Goal: Communication & Community: Answer question/provide support

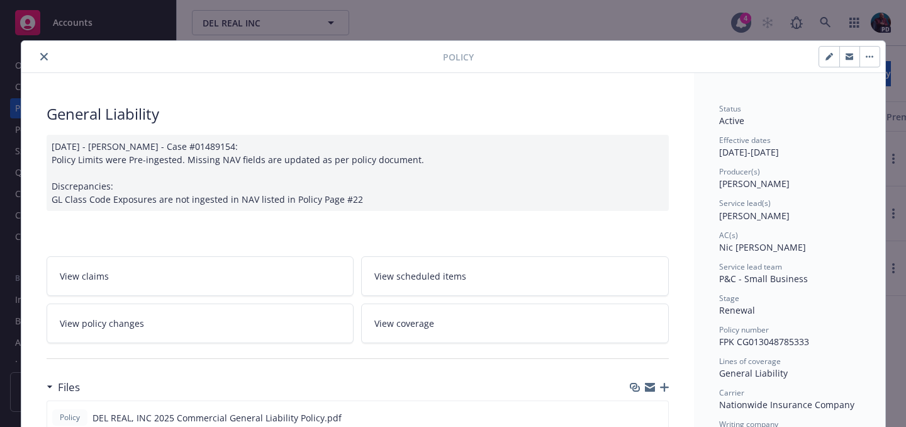
click at [40, 59] on icon "close" at bounding box center [44, 57] width 8 height 8
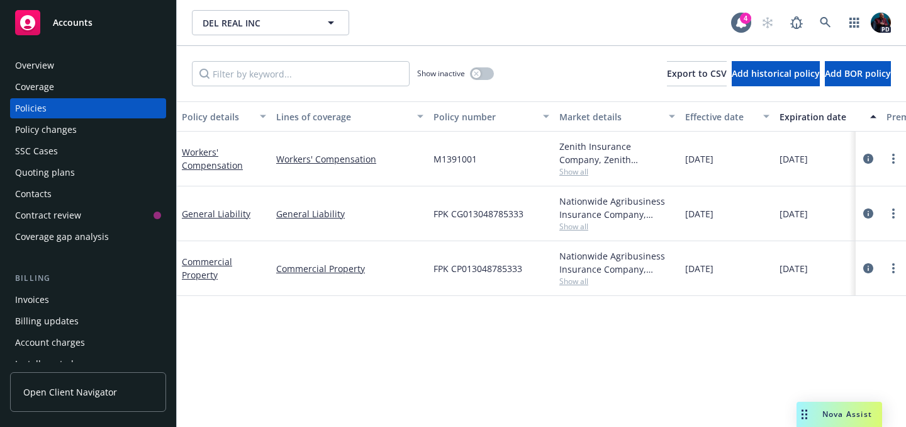
drag, startPoint x: 415, startPoint y: 410, endPoint x: 806, endPoint y: 412, distance: 390.3
click at [806, 411] on rect "Drag to move" at bounding box center [807, 411] width 2 height 2
click at [838, 419] on div "Nova Assist" at bounding box center [841, 414] width 86 height 25
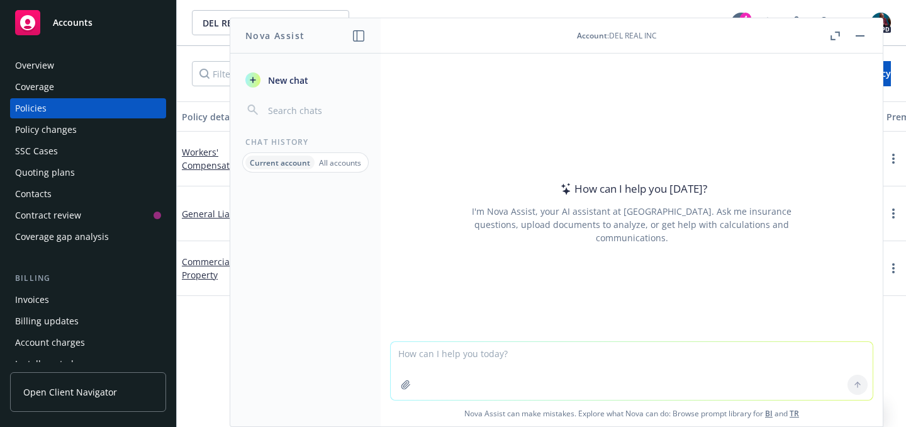
click at [631, 35] on div "Account : DEL REAL INC" at bounding box center [617, 35] width 80 height 11
click at [860, 34] on button "button" at bounding box center [860, 35] width 15 height 15
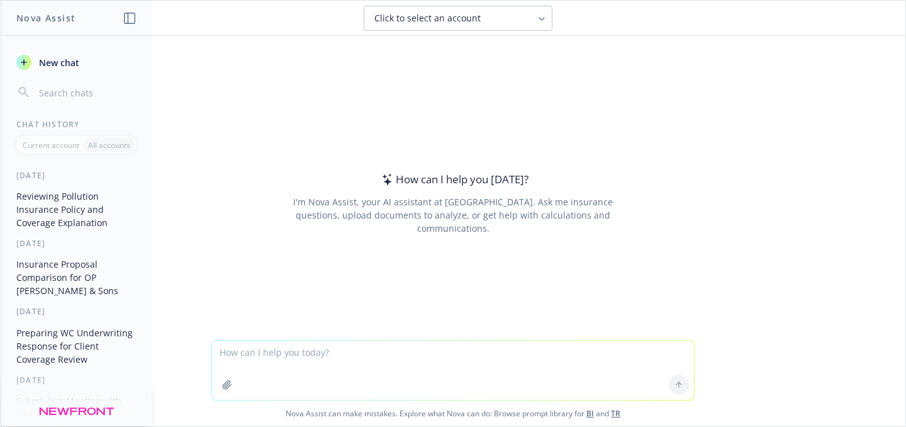
click at [543, 9] on button "Click to select an account" at bounding box center [458, 18] width 189 height 25
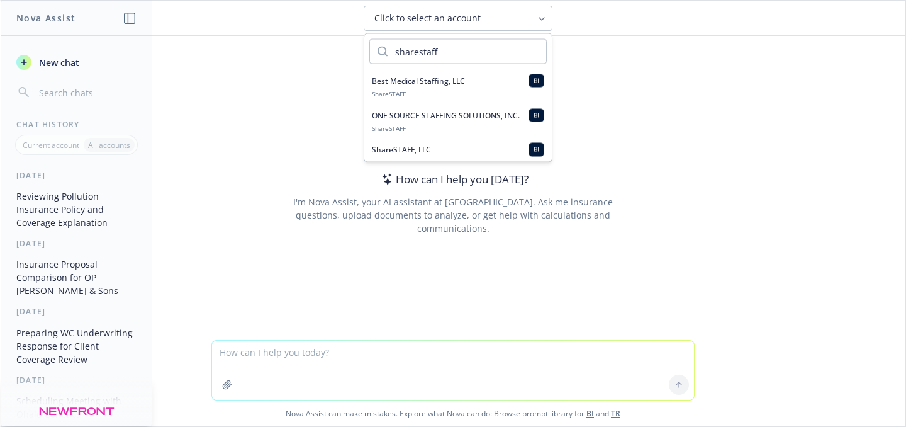
type input "sharestaff"
click at [450, 145] on div "ShareSTAFF, LLC BI" at bounding box center [458, 149] width 172 height 13
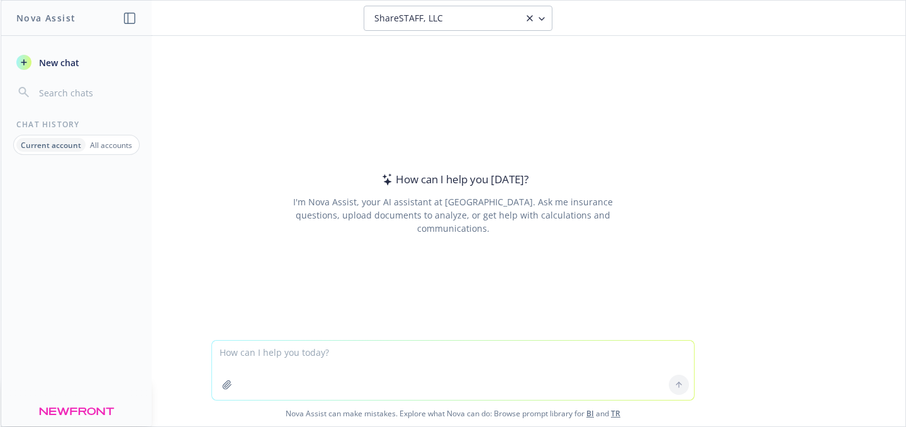
click at [337, 351] on textarea at bounding box center [453, 370] width 482 height 59
paste textarea "Thank you for sending this over. I do have a few questions: Why is the renewal …"
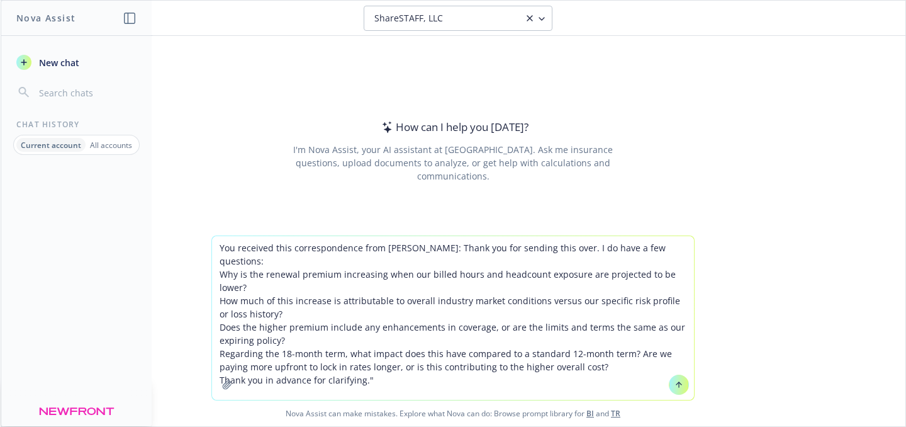
click at [414, 249] on textarea "You received this correspondence from [PERSON_NAME]: Thank you for sending this…" at bounding box center [453, 318] width 482 height 164
click at [380, 363] on textarea "You received this correspondence from [PERSON_NAME]: "Thank you for sending thi…" at bounding box center [453, 318] width 482 height 164
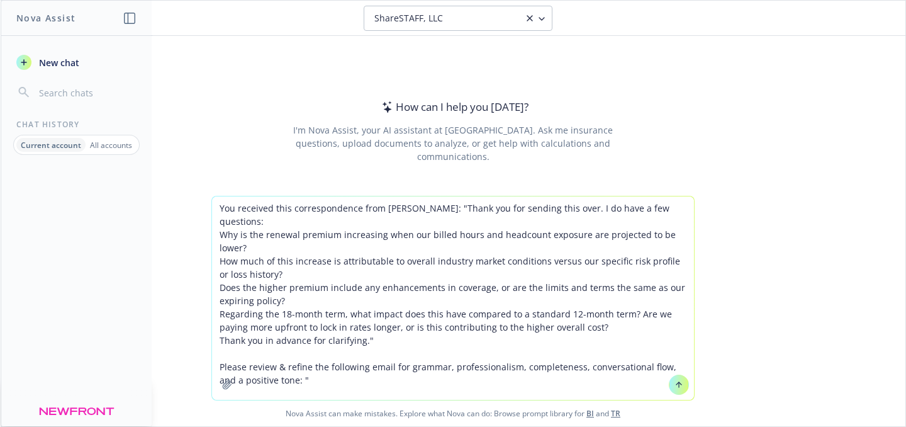
paste textarea "Lore ipsumdo Sitamet, Conse adi eli sedd eius te inc utla et dolorem ali enimad…"
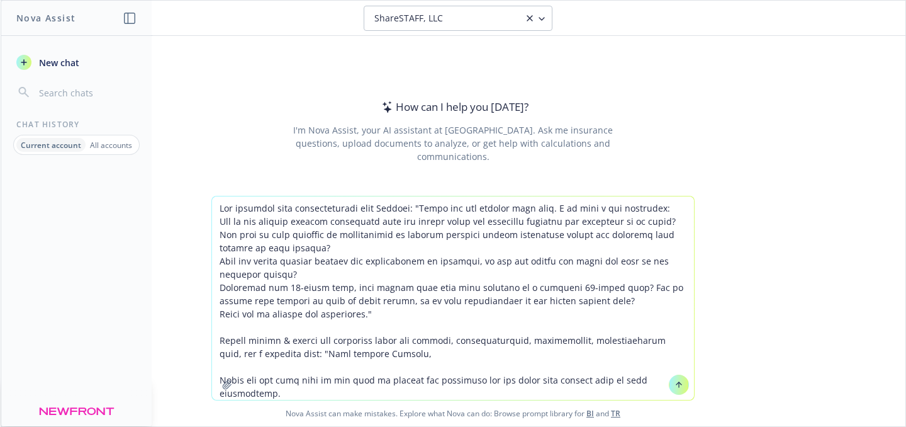
scroll to position [67, 0]
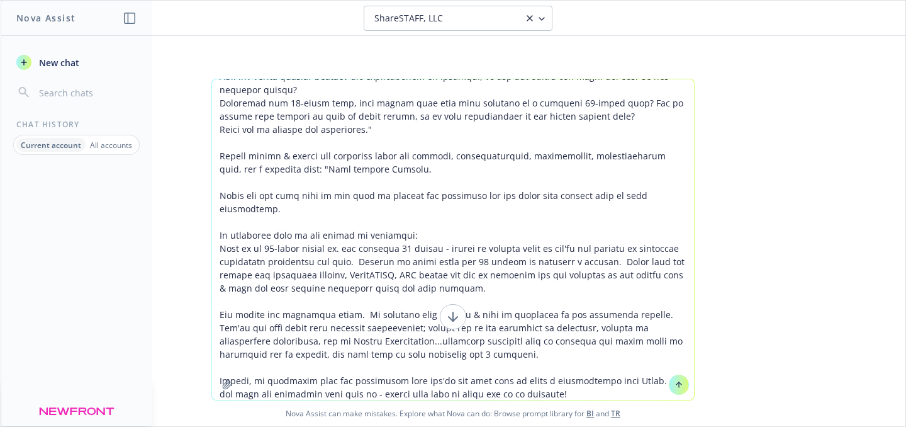
type textarea "You received this correspondence from [PERSON_NAME]: "Thank you for sending thi…"
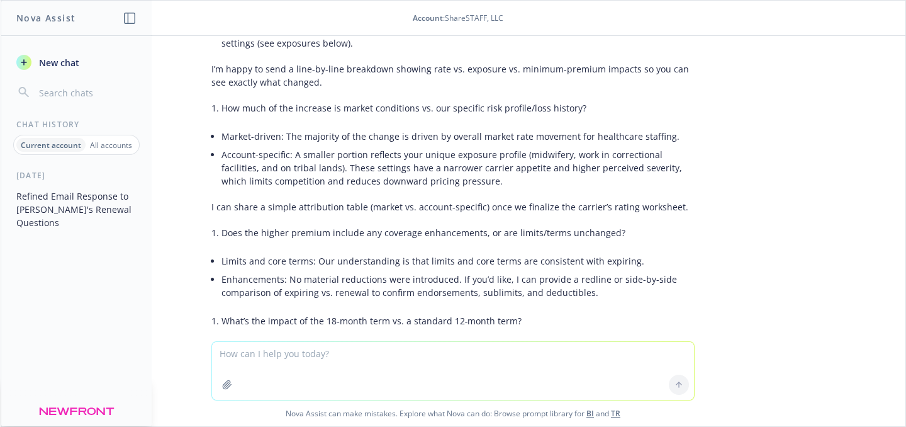
scroll to position [628, 0]
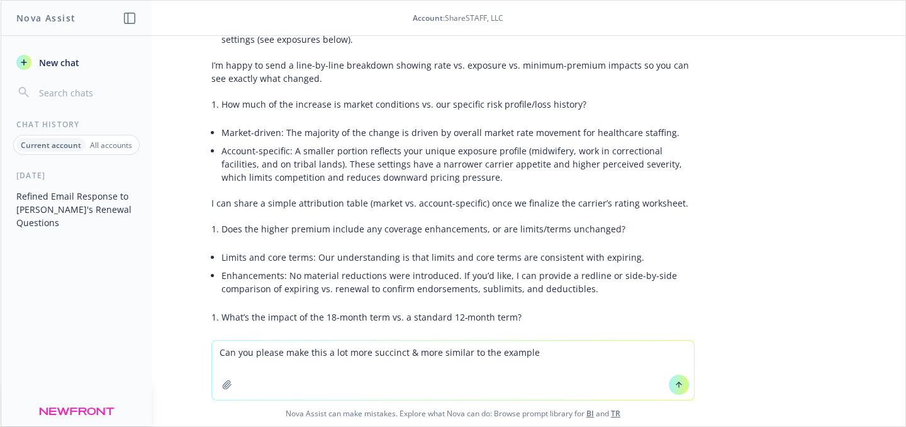
type textarea "Can you please make this a lot more succinct & more similar to the example?"
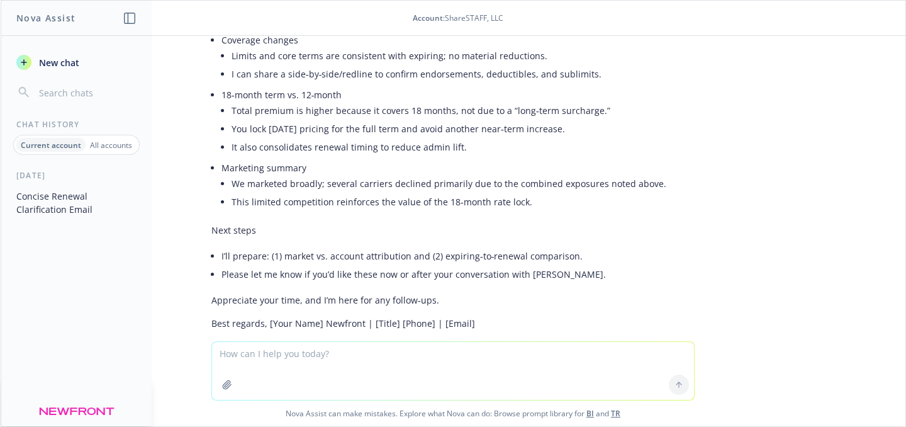
scroll to position [1638, 0]
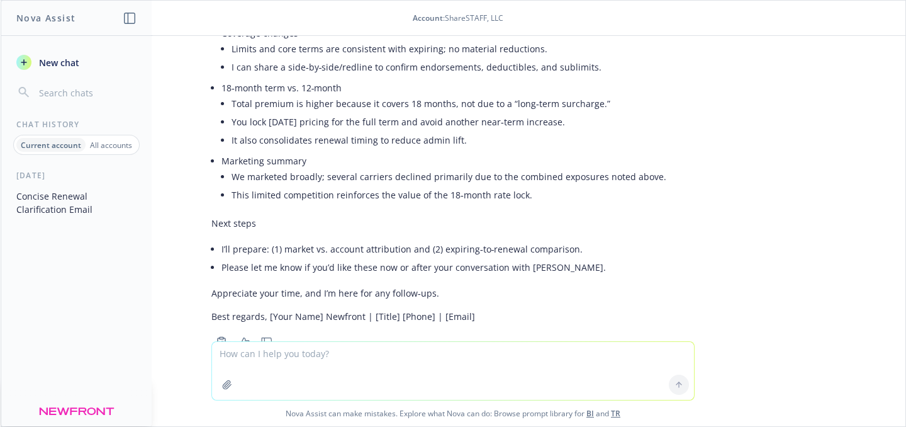
click at [261, 337] on icon "Thumbs down" at bounding box center [266, 341] width 11 height 9
click at [339, 357] on textarea at bounding box center [453, 371] width 482 height 58
paste textarea "We marketed this heavily & is evidenced by the marketing results - the market h…"
type textarea "please review and refine the following correspondence for grammar - We marketed…"
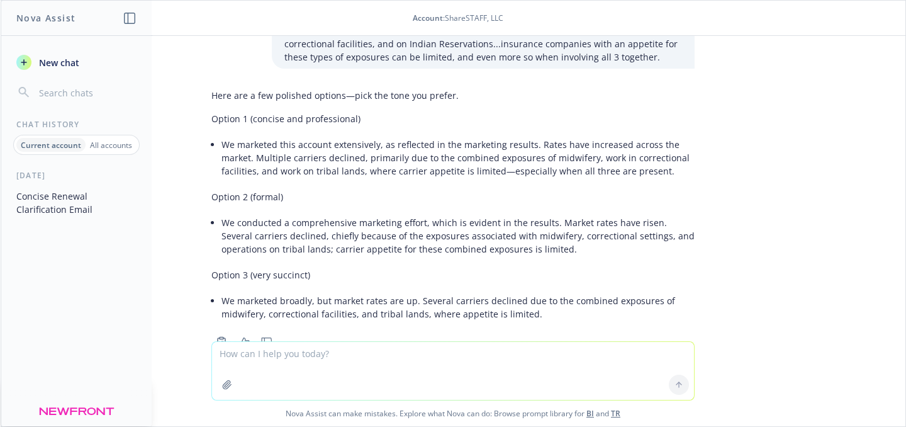
scroll to position [2011, 0]
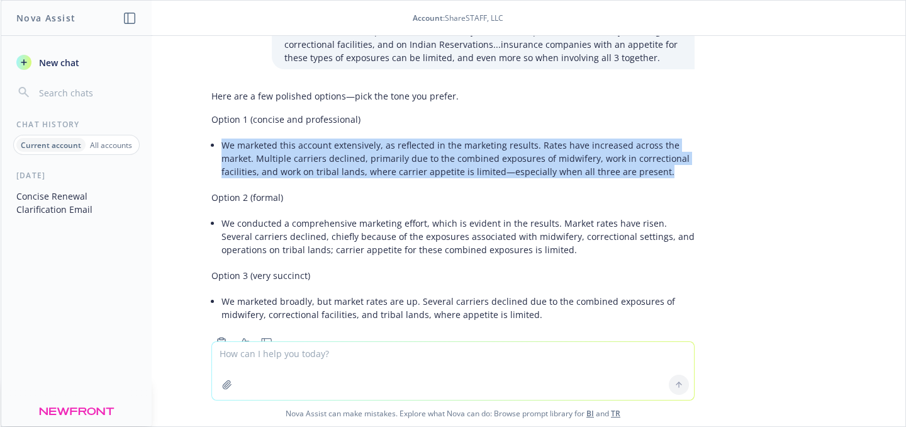
drag, startPoint x: 650, startPoint y: 131, endPoint x: 213, endPoint y: 103, distance: 438.4
click at [222, 136] on li "We marketed this account extensively, as reflected in the marketing results. Ra…" at bounding box center [458, 158] width 473 height 45
copy li "We marketed this account extensively, as reflected in the marketing results. Ra…"
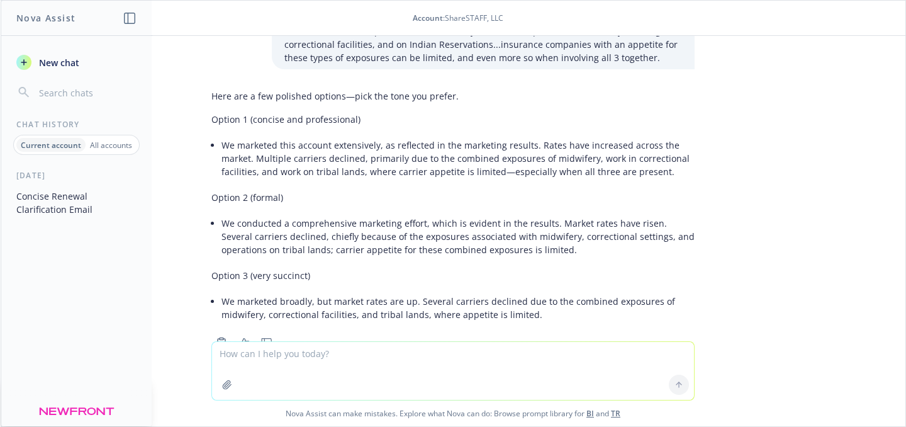
click at [348, 347] on textarea at bounding box center [453, 371] width 482 height 58
paste textarea "This is an 18-month policy vs. the previous 12 months - lining up renewal dates…"
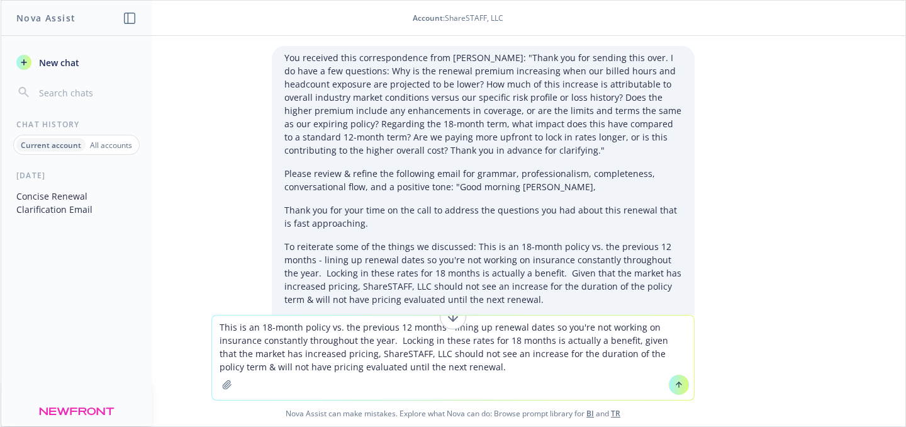
scroll to position [9, 0]
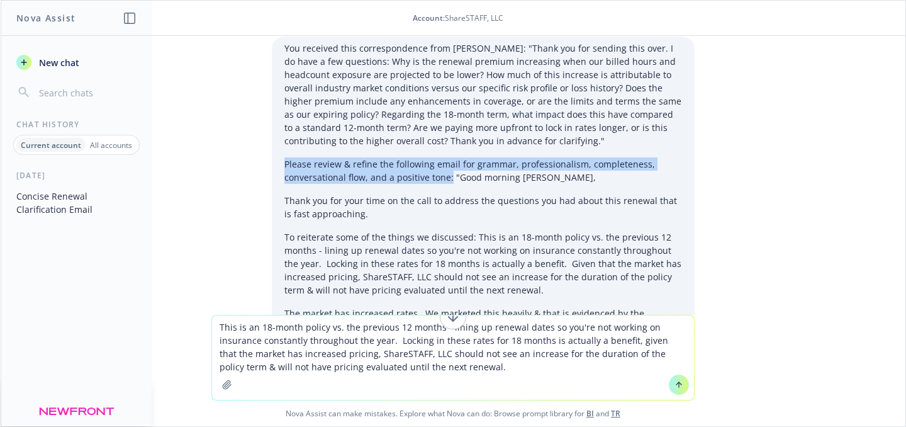
drag, startPoint x: 441, startPoint y: 178, endPoint x: 264, endPoint y: 166, distance: 176.7
click at [272, 166] on div "You received this correspondence from [PERSON_NAME]: "Thank you for sending thi…" at bounding box center [483, 232] width 423 height 391
copy p "Please review & refine the following email for grammar, professionalism, comple…"
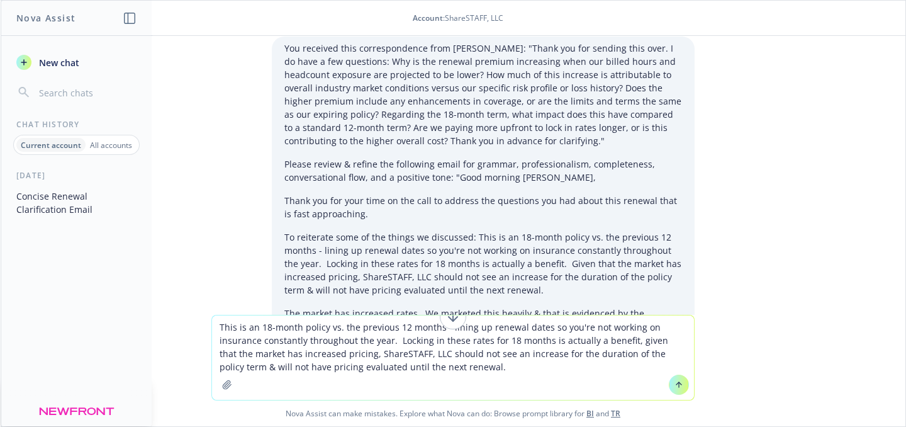
click at [215, 327] on textarea "This is an 18-month policy vs. the previous 12 months - lining up renewal dates…" at bounding box center [453, 357] width 482 height 84
paste textarea "Please review & refine the following email for grammar, professionalism, comple…"
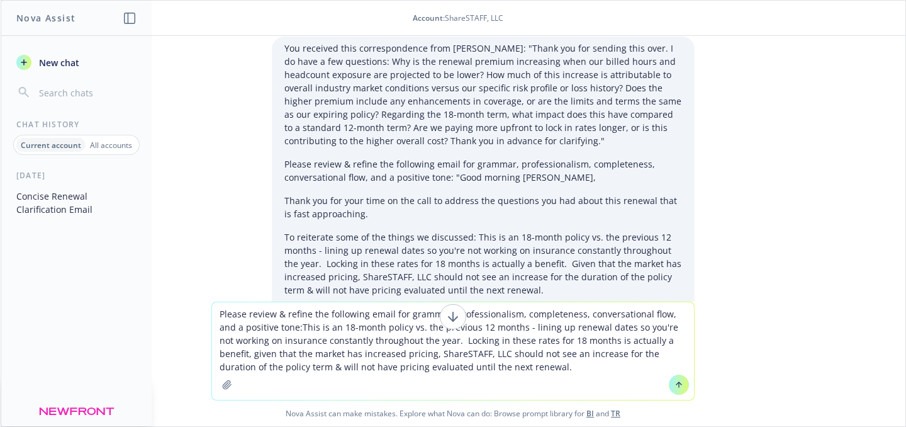
type textarea "Please review & refine the following email for grammar, professionalism, comple…"
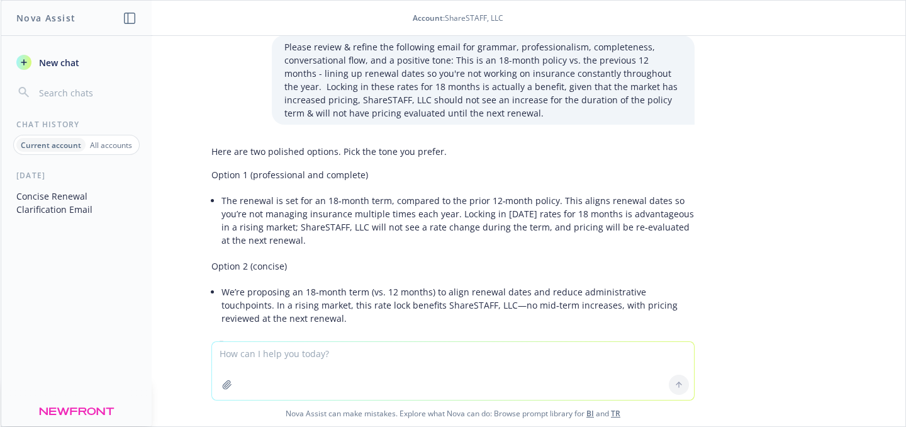
scroll to position [2347, 0]
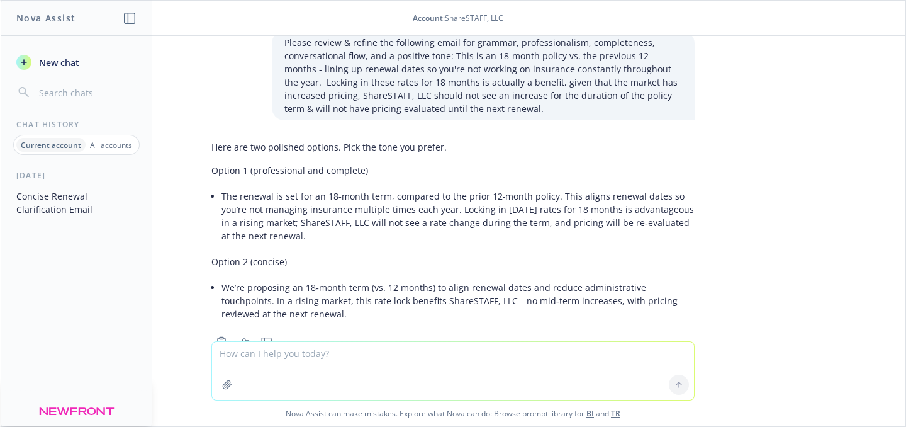
drag, startPoint x: 268, startPoint y: 197, endPoint x: 210, endPoint y: 157, distance: 70.2
click at [211, 157] on div "Here are two polished options. Pick the tone you prefer. Option 1 (professional…" at bounding box center [452, 231] width 483 height 193
copy li "The renewal is set for an 18‑month term, compared to the prior 12‑month policy.…"
